Goal: Task Accomplishment & Management: Use online tool/utility

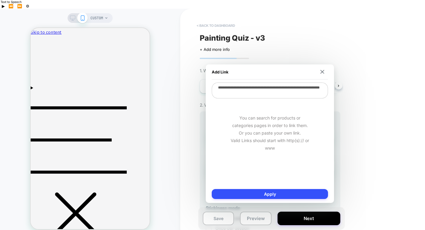
click at [207, 21] on button "< back to dashboard" at bounding box center [216, 26] width 44 height 10
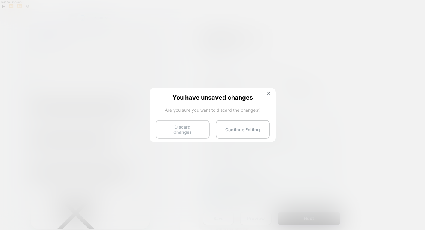
click at [191, 129] on button "Discard Changes" at bounding box center [183, 129] width 54 height 19
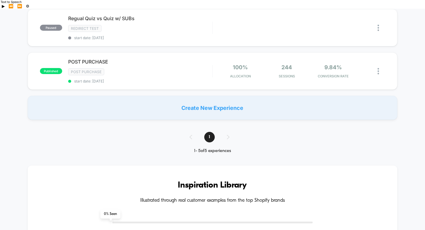
scroll to position [193, 0]
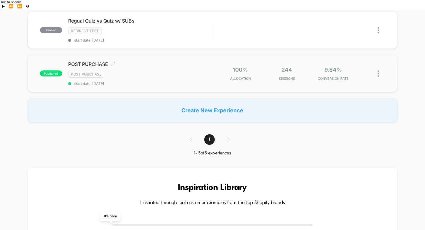
click at [177, 61] on span "POST PURCHASE Click to edit experience details" at bounding box center [140, 64] width 144 height 6
